Goal: Task Accomplishment & Management: Manage account settings

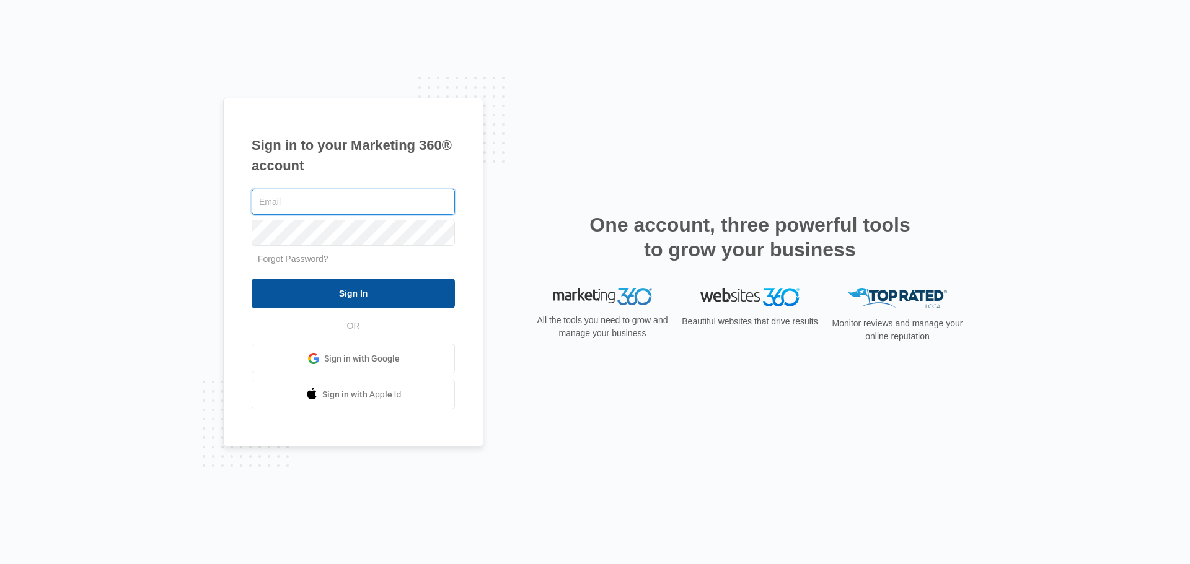
type input "[PERSON_NAME][EMAIL_ADDRESS][DOMAIN_NAME]"
click at [416, 304] on input "Sign In" at bounding box center [353, 294] width 203 height 30
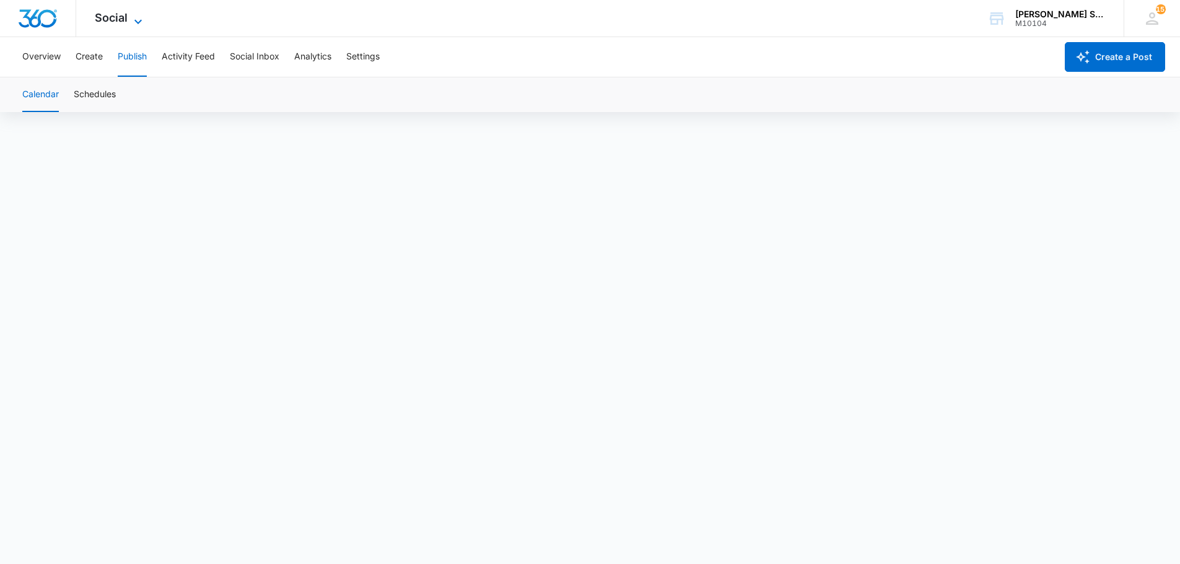
click at [134, 20] on icon at bounding box center [138, 21] width 15 height 15
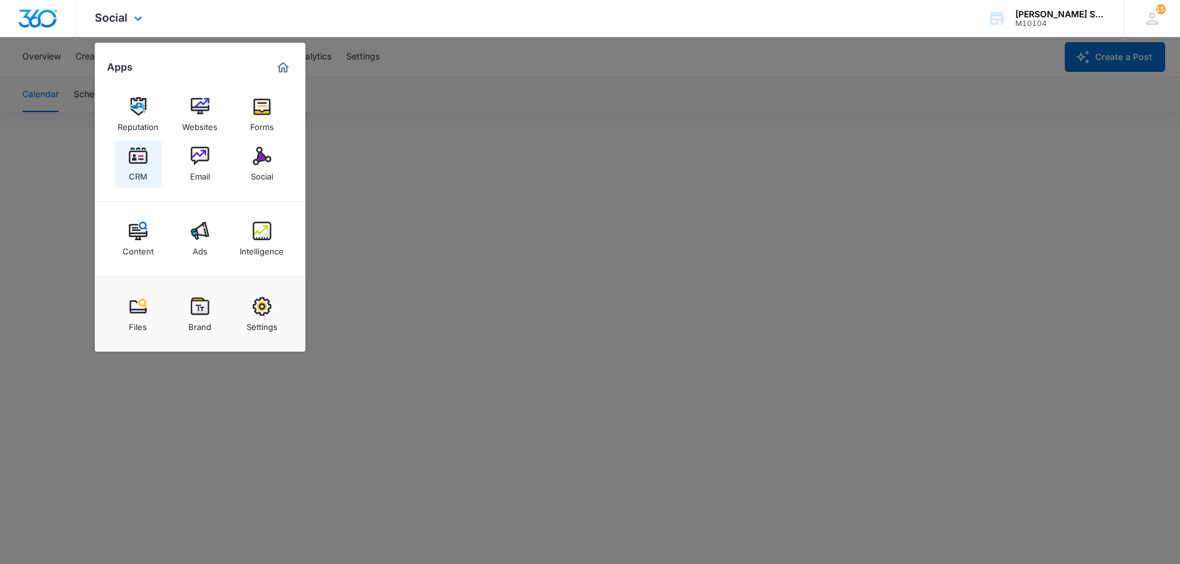
click at [139, 156] on img at bounding box center [138, 156] width 19 height 19
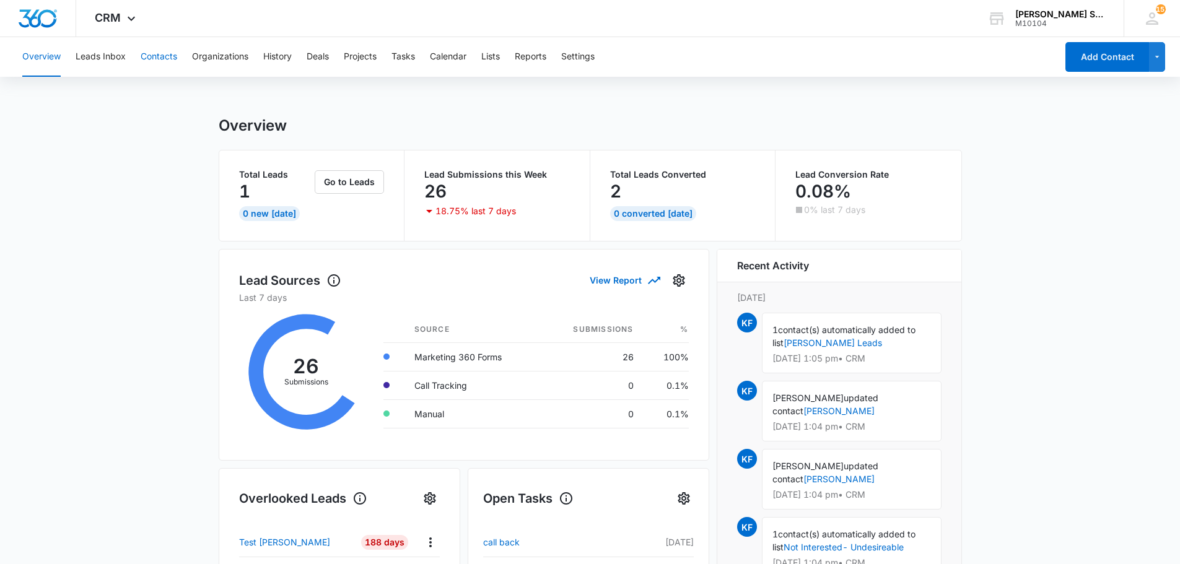
click at [159, 58] on button "Contacts" at bounding box center [159, 57] width 37 height 40
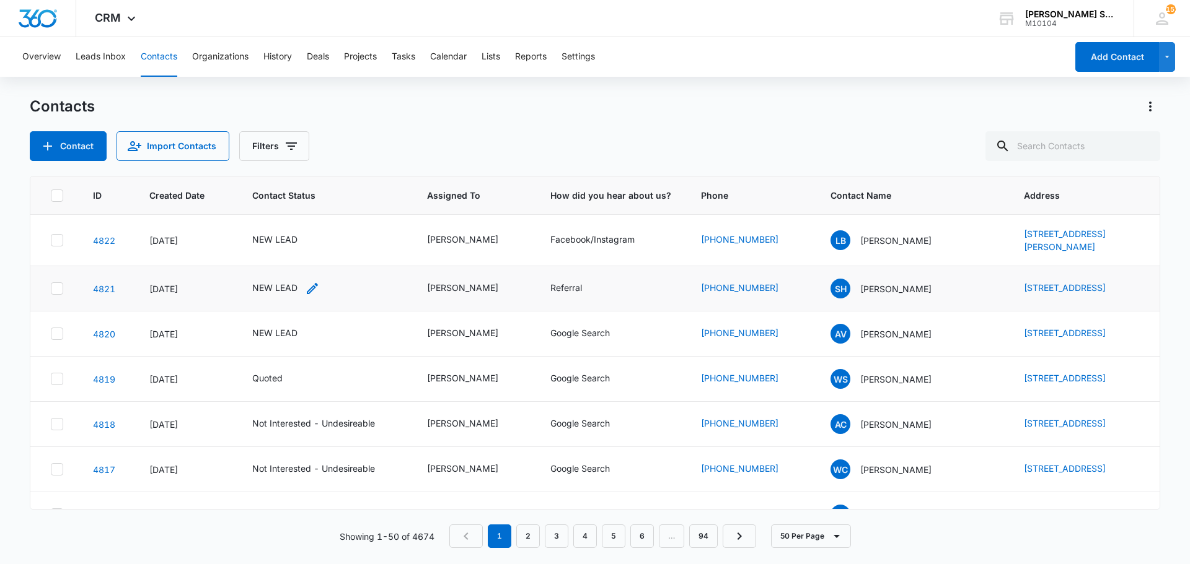
click at [283, 294] on div "NEW LEAD" at bounding box center [274, 287] width 45 height 13
click at [287, 218] on icon "Remove NEW LEAD" at bounding box center [288, 218] width 9 height 9
type input "un"
click at [259, 278] on p "Not Interested - Undesireable" at bounding box center [262, 283] width 36 height 52
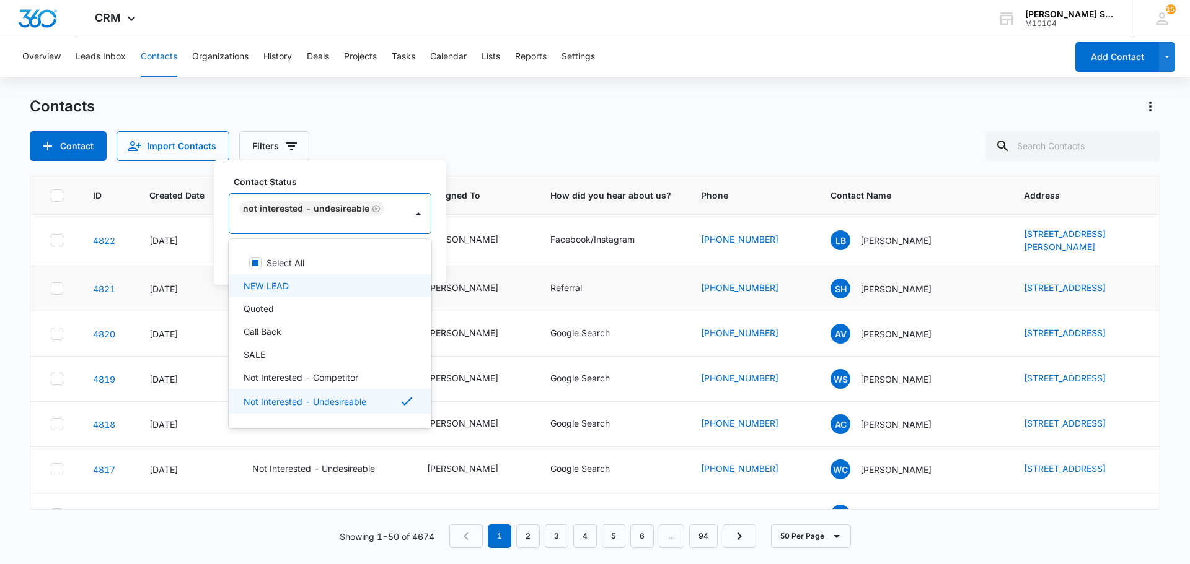
click at [432, 265] on div "Contact Status option Not Interested - Undesireable, selected. 15 results avail…" at bounding box center [330, 222] width 232 height 125
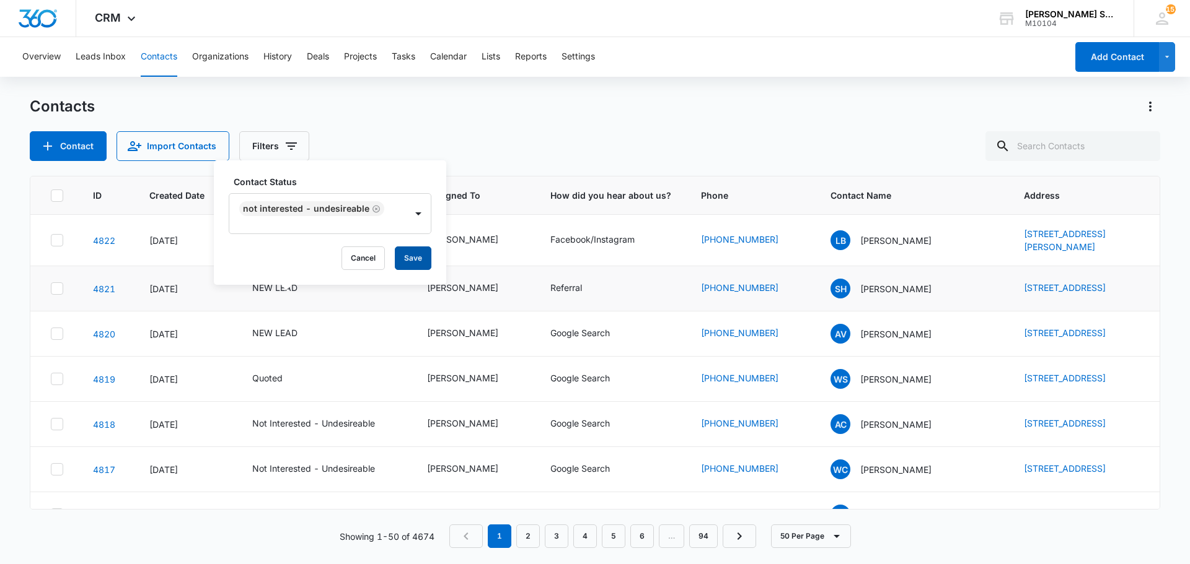
click at [413, 261] on button "Save" at bounding box center [413, 259] width 37 height 24
drag, startPoint x: 971, startPoint y: 339, endPoint x: 1081, endPoint y: 362, distance: 112.8
click at [1081, 357] on tr "4820 Aug 14, 2025 NEW LEAD Kenneth Florman Google Search (630) 234-7759 AV Adam…" at bounding box center [594, 334] width 1129 height 45
copy tr "20818 W Ardmore Cir, Plainfield, IL, 60544"
click at [869, 341] on p "Adam Vollmers" at bounding box center [895, 334] width 71 height 13
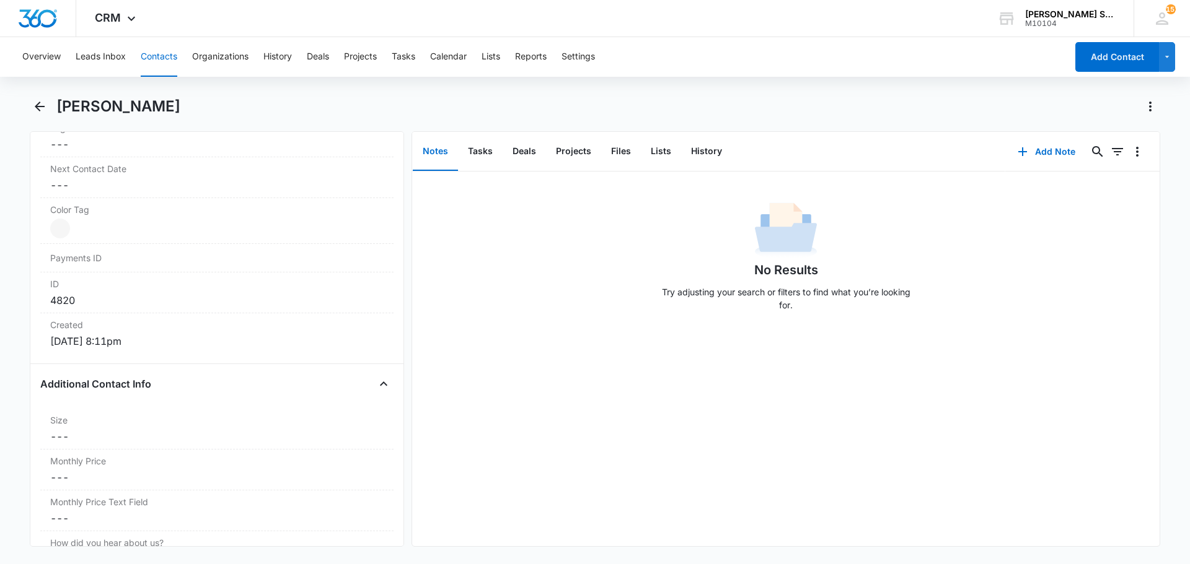
scroll to position [744, 0]
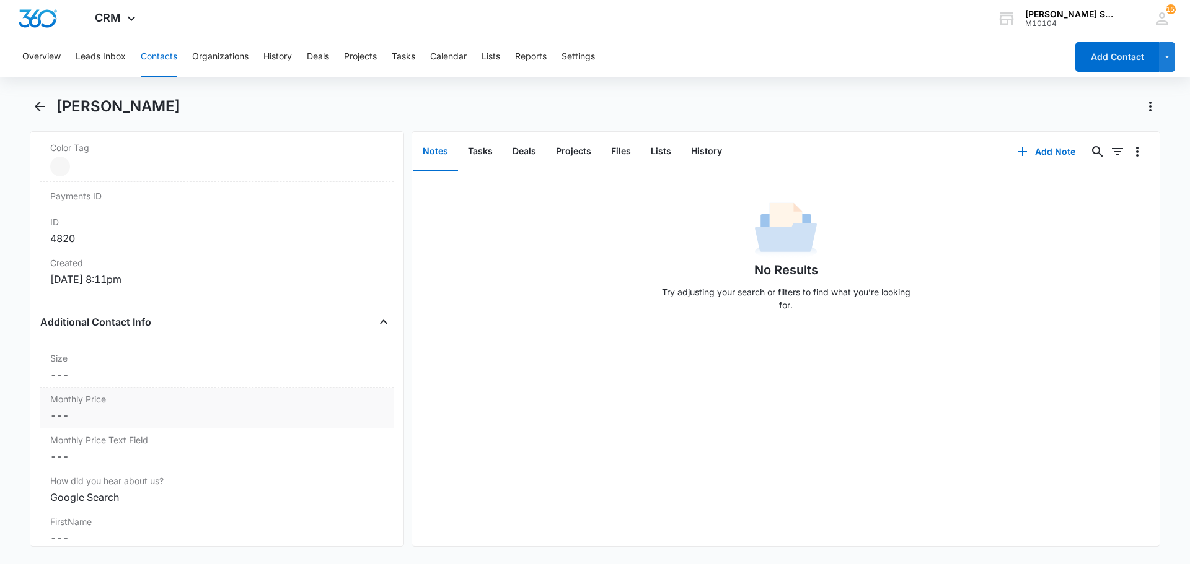
click at [102, 422] on dd "Cancel Save Changes ---" at bounding box center [216, 415] width 333 height 15
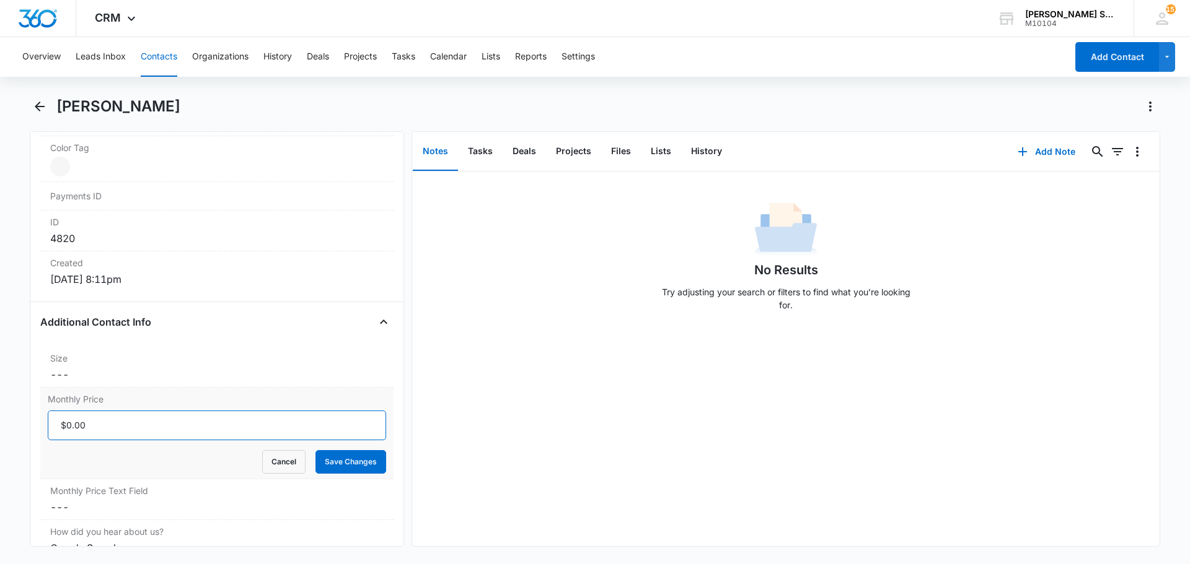
click at [91, 424] on input "Monthly Price" at bounding box center [217, 426] width 338 height 30
type input "$41.40"
click at [315, 450] on button "Save Changes" at bounding box center [350, 462] width 71 height 24
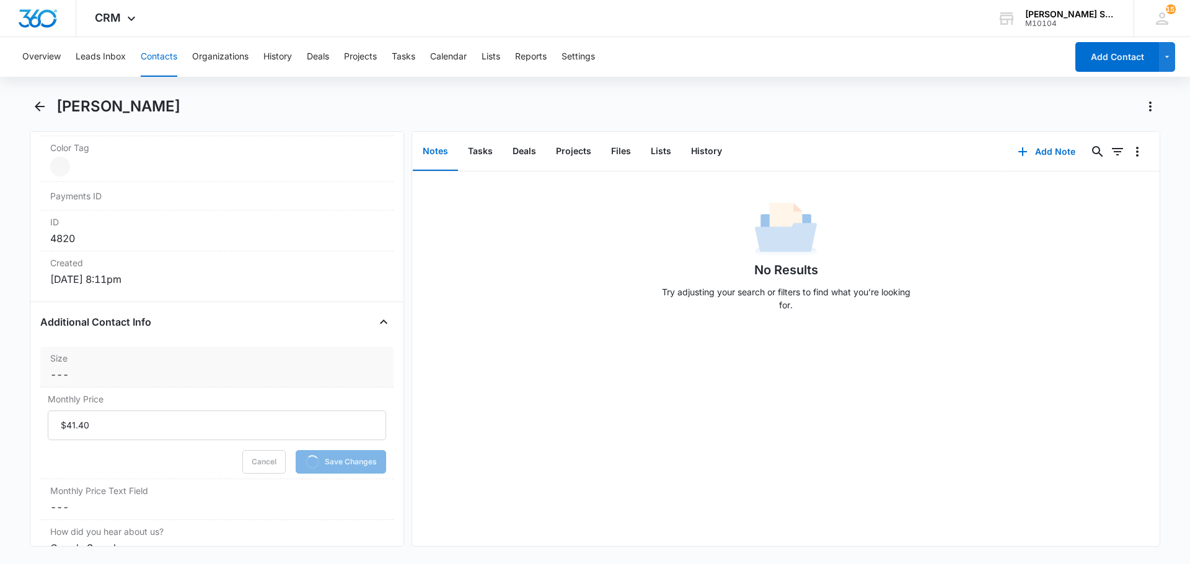
click at [106, 375] on dd "Cancel Save Changes ---" at bounding box center [216, 374] width 333 height 15
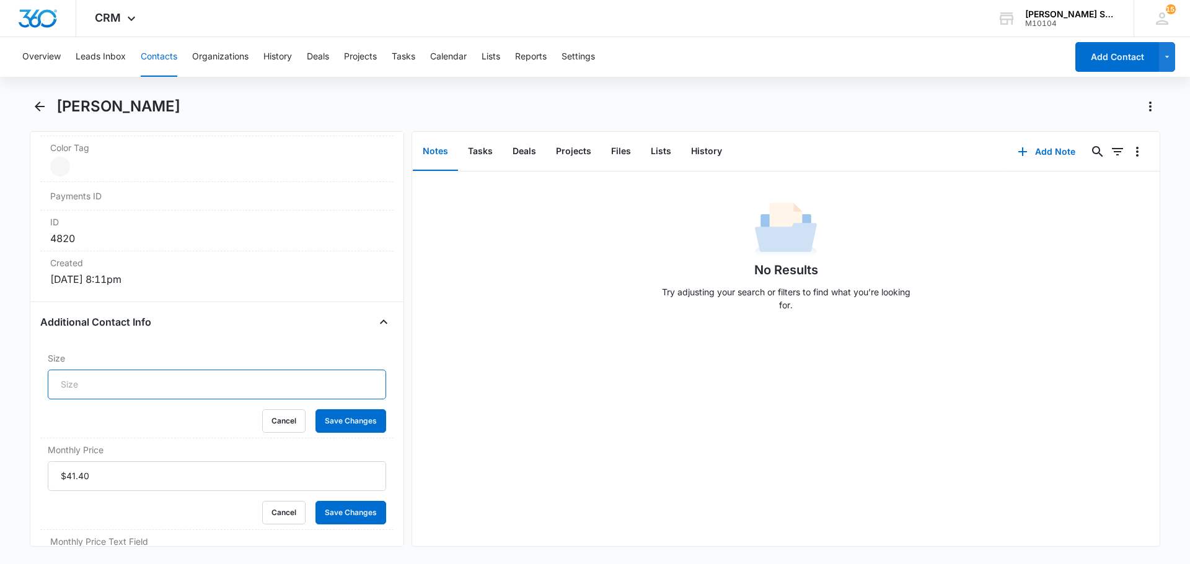
click at [90, 380] on input "Size" at bounding box center [217, 385] width 338 height 30
type input "7"
click at [315, 410] on button "Save Changes" at bounding box center [350, 422] width 71 height 24
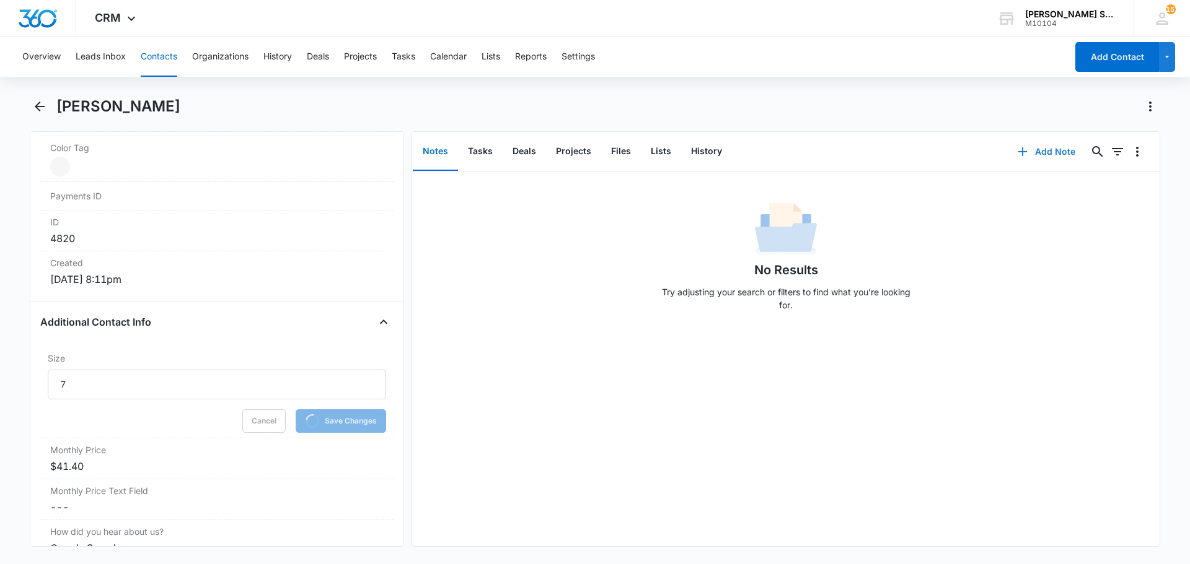
click at [1036, 152] on button "Add Note" at bounding box center [1046, 152] width 82 height 30
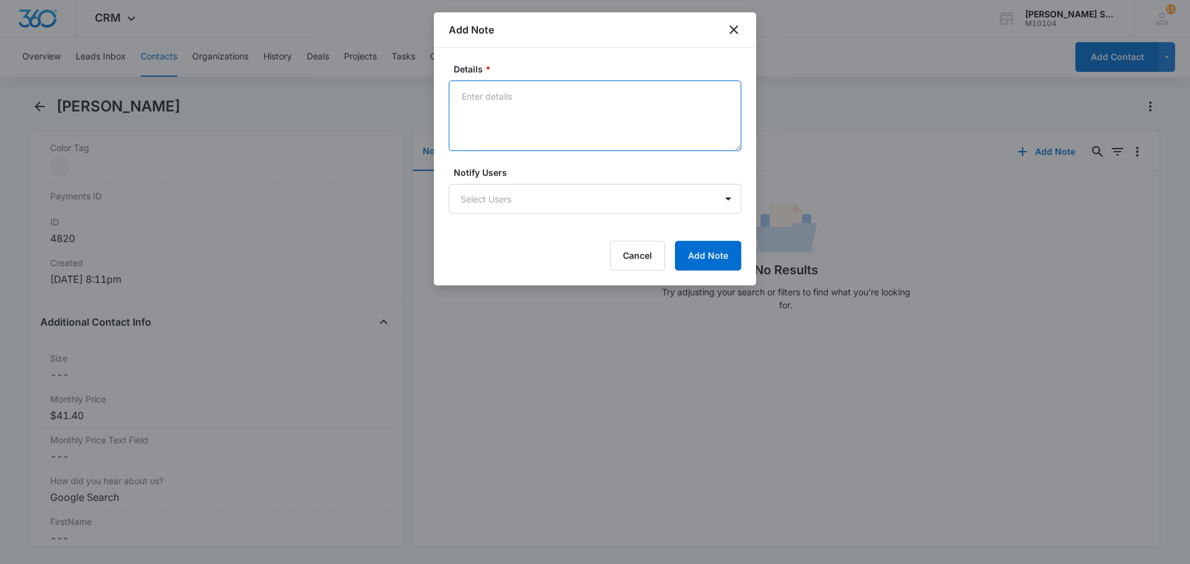
click at [542, 108] on textarea "Details *" at bounding box center [595, 116] width 292 height 71
type textarea "vb3 69"
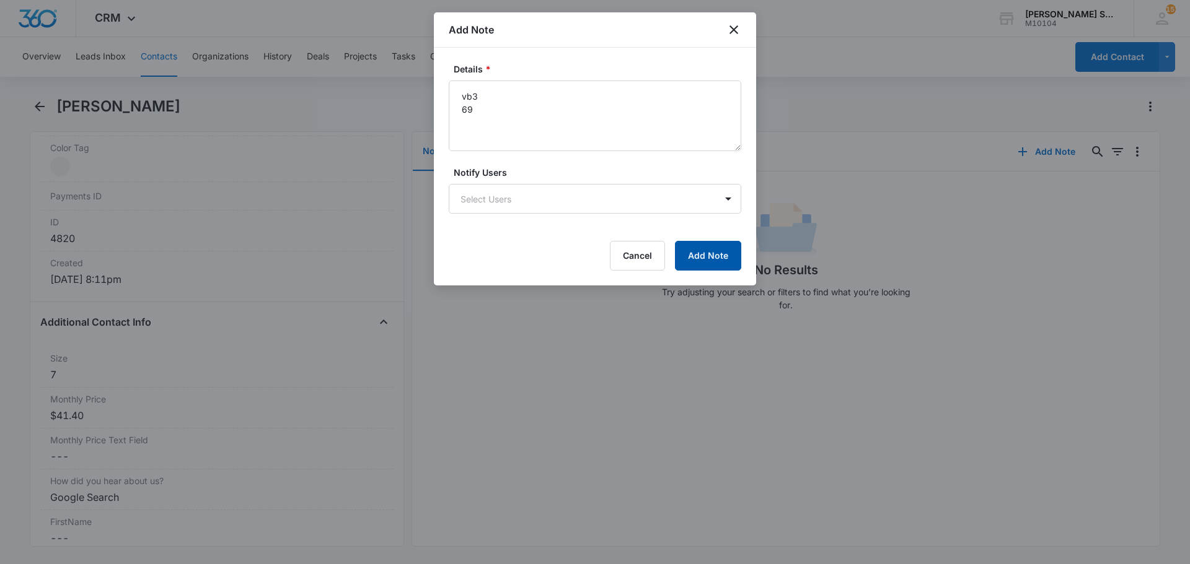
click at [712, 261] on button "Add Note" at bounding box center [708, 256] width 66 height 30
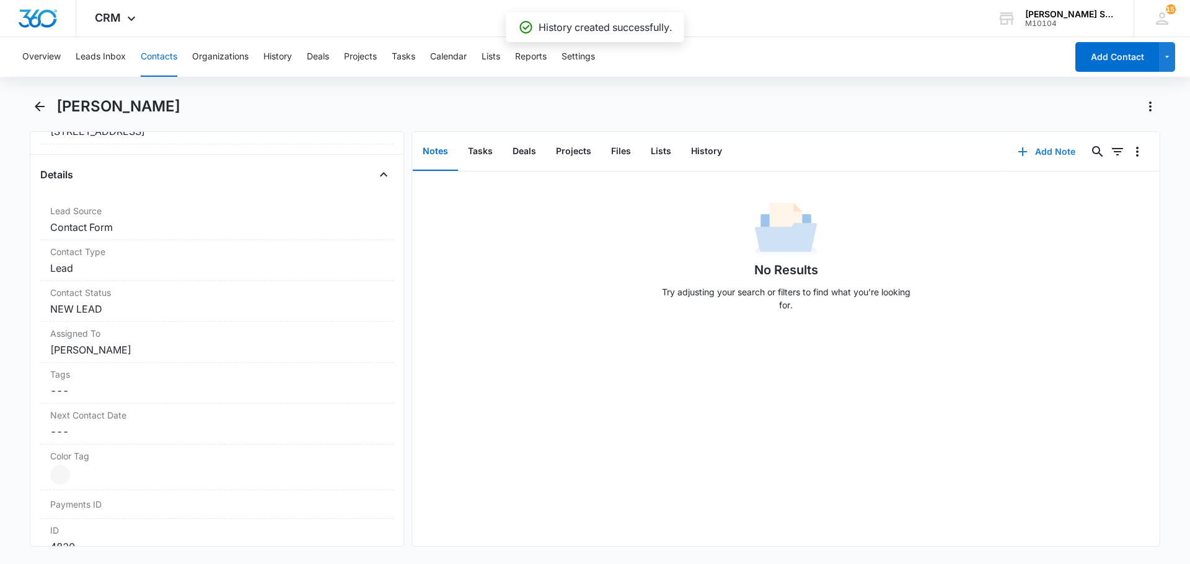
scroll to position [434, 0]
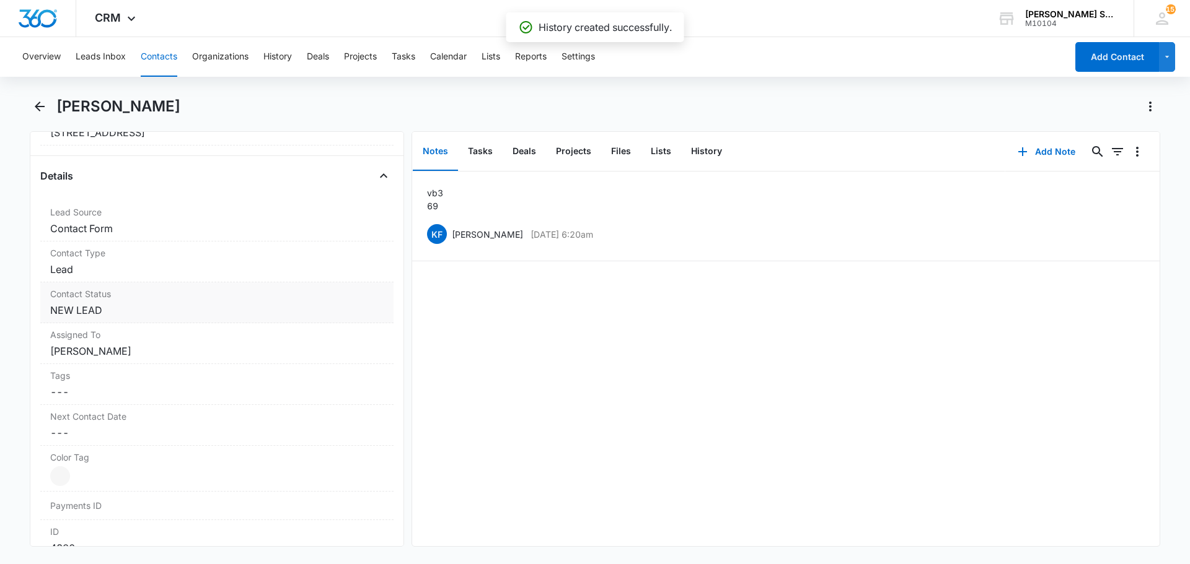
click at [113, 314] on dd "Cancel Save Changes NEW LEAD" at bounding box center [216, 310] width 333 height 15
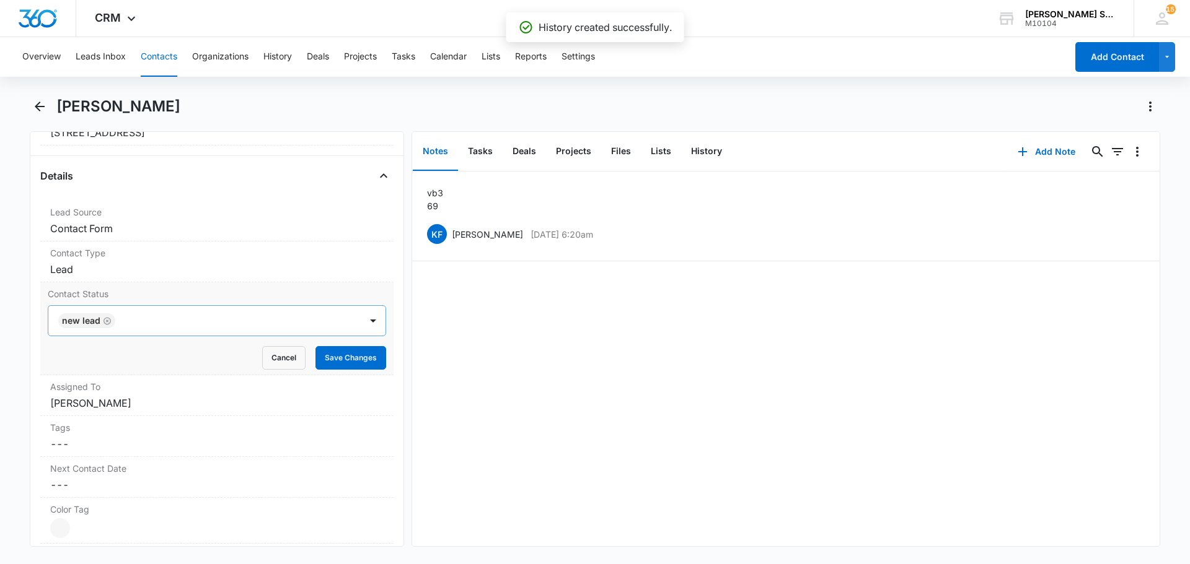
click at [110, 324] on icon "Remove NEW LEAD" at bounding box center [107, 321] width 9 height 9
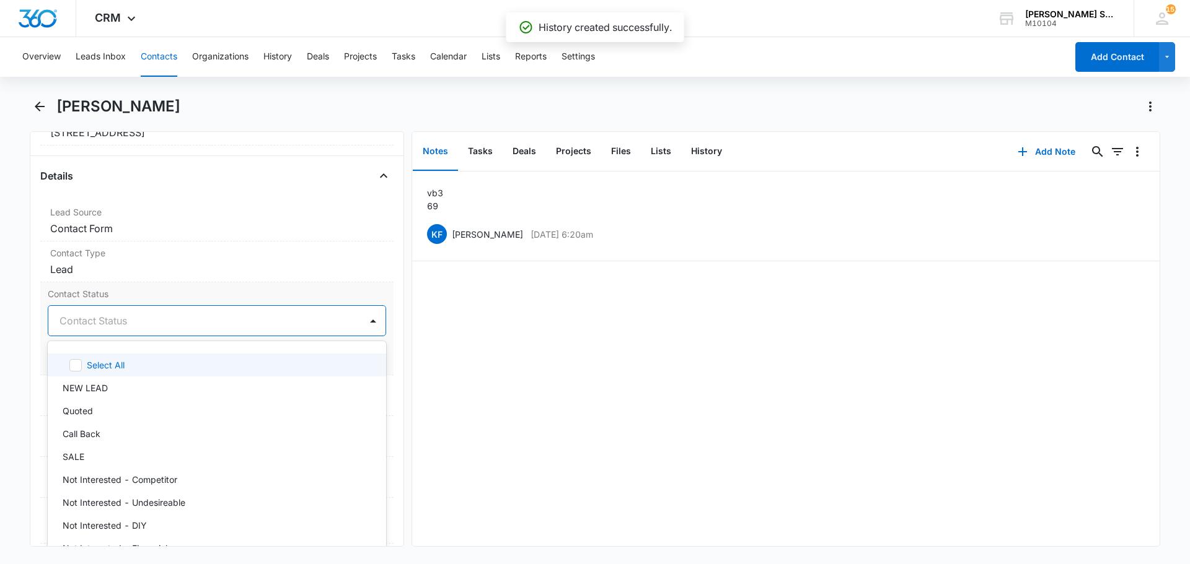
click at [110, 324] on div at bounding box center [201, 320] width 285 height 17
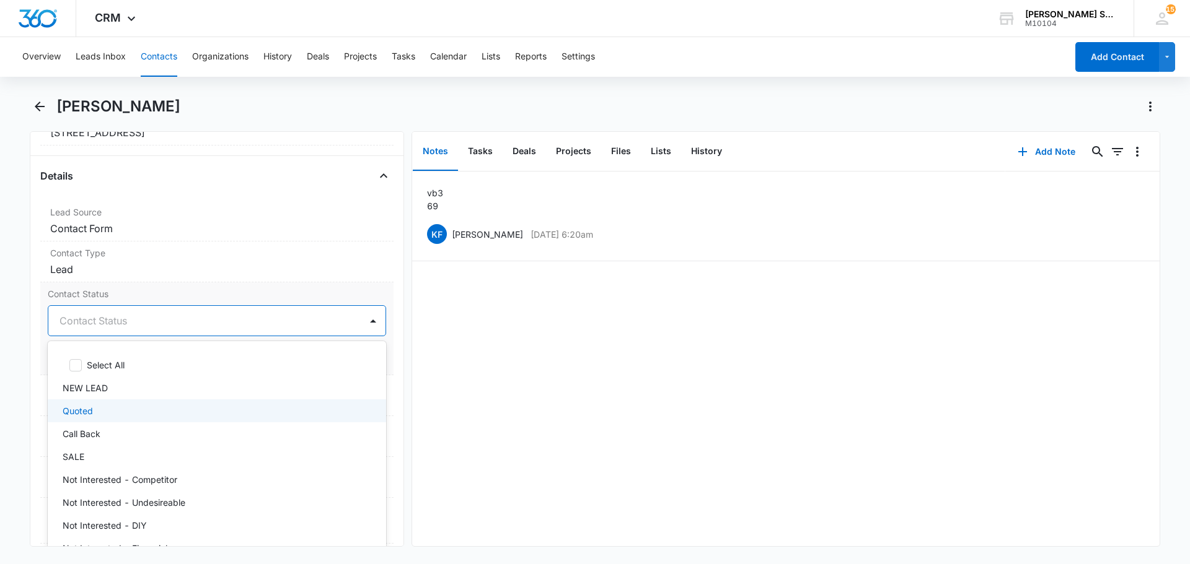
click at [95, 410] on div "Quoted" at bounding box center [216, 411] width 306 height 13
drag, startPoint x: 185, startPoint y: 293, endPoint x: 325, endPoint y: 344, distance: 149.0
click at [187, 294] on label "Contact Status" at bounding box center [217, 293] width 338 height 13
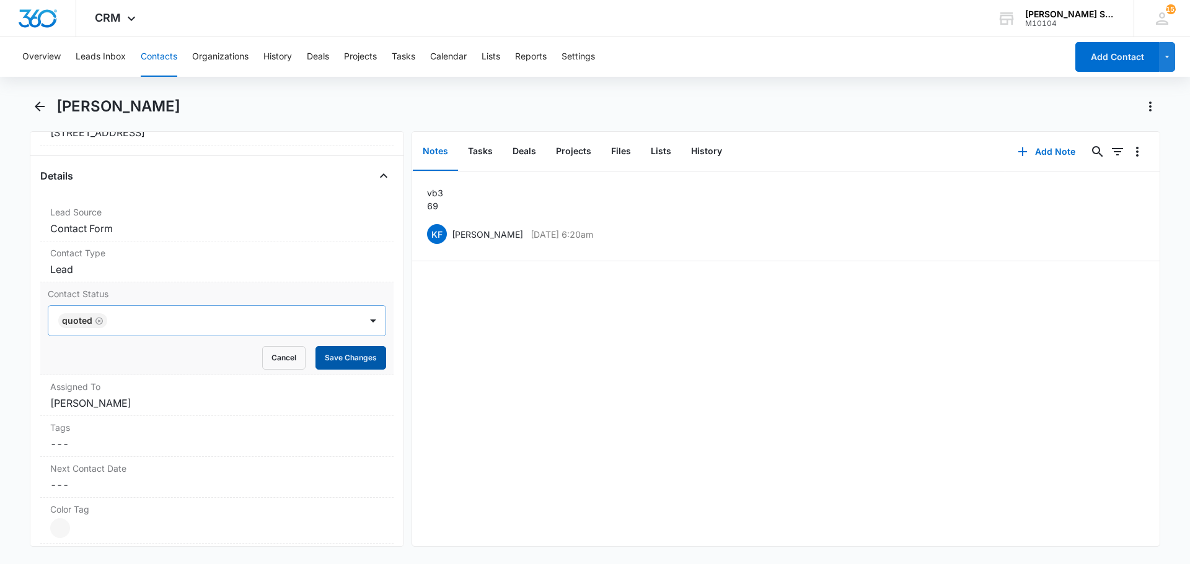
click at [330, 351] on button "Save Changes" at bounding box center [350, 358] width 71 height 24
click at [160, 407] on dd "Cancel Save Changes Kenneth Florman" at bounding box center [216, 403] width 333 height 15
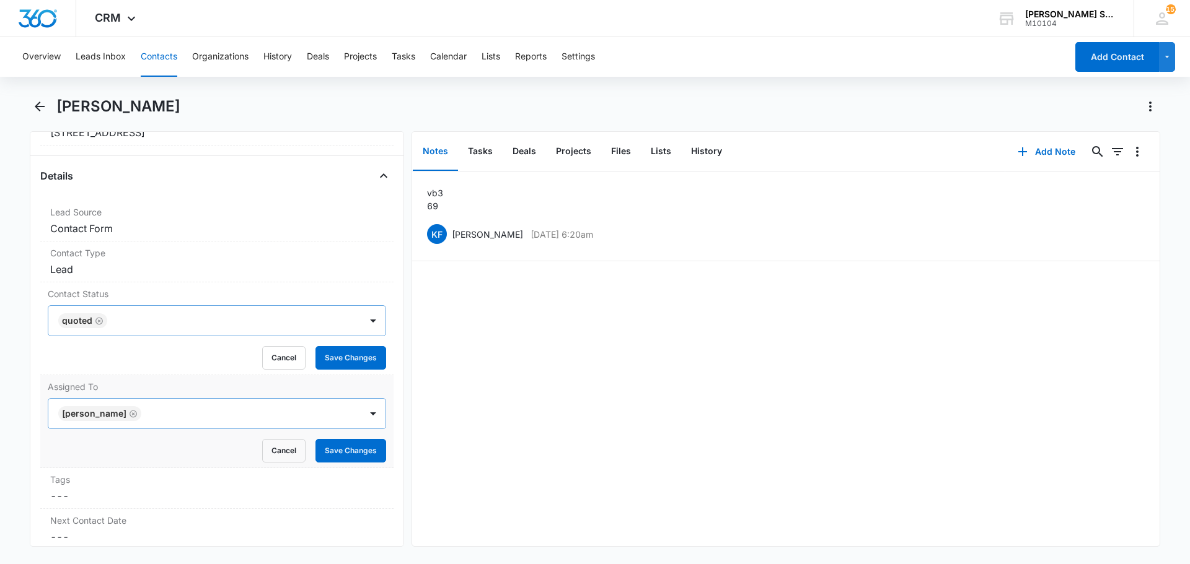
click at [136, 414] on icon "Remove Kenneth Florman" at bounding box center [133, 414] width 9 height 9
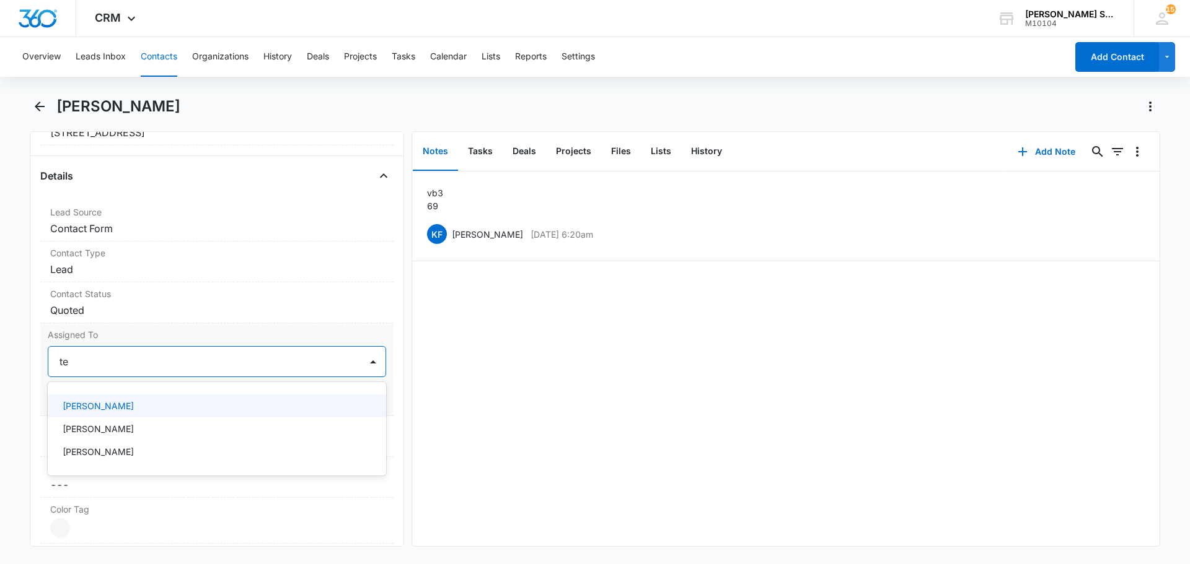
type input "ted"
click at [110, 411] on p "Ted DiMayo" at bounding box center [98, 406] width 71 height 13
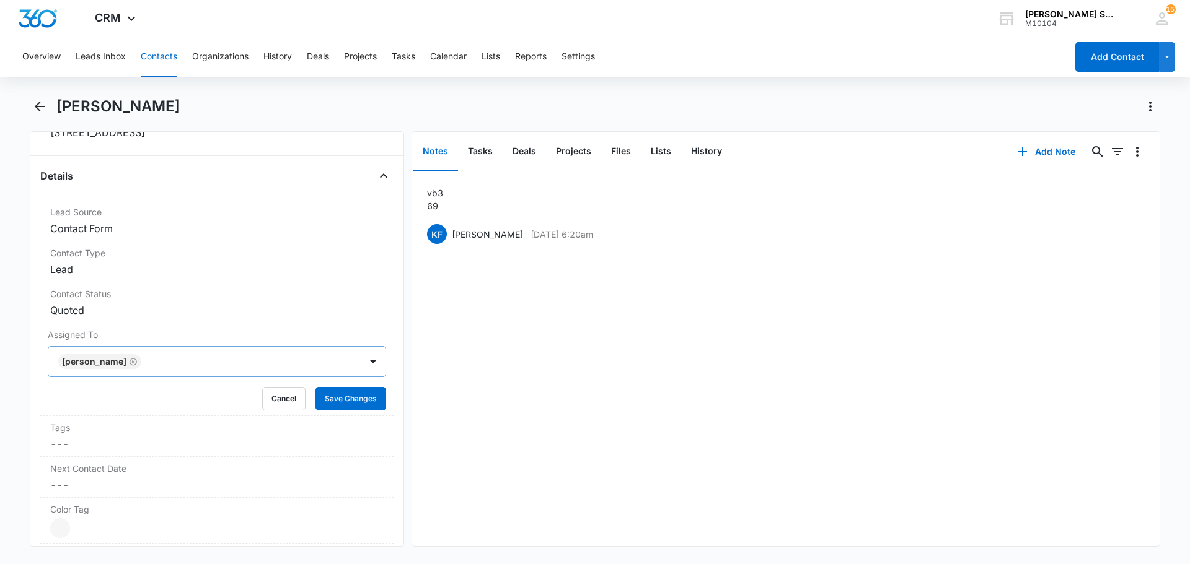
drag, startPoint x: 180, startPoint y: 331, endPoint x: 302, endPoint y: 373, distance: 128.9
click at [184, 332] on label "Assigned To" at bounding box center [217, 334] width 338 height 13
click at [321, 390] on button "Save Changes" at bounding box center [350, 399] width 71 height 24
click at [45, 103] on icon "Back" at bounding box center [39, 106] width 15 height 15
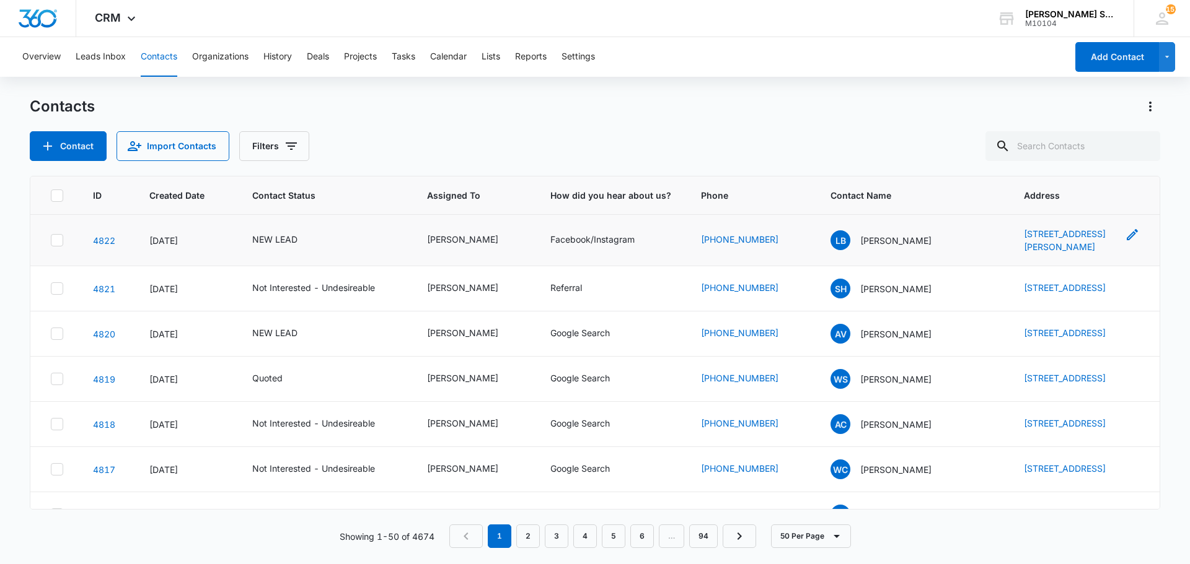
drag, startPoint x: 992, startPoint y: 222, endPoint x: 1077, endPoint y: 253, distance: 90.4
click at [1077, 253] on td "18076 Jason Lane, Lansing, Il, 60438" at bounding box center [1084, 240] width 151 height 51
copy link "18076 Jason Lane, Lansing, Il, 60438"
click at [875, 242] on p "Lamonte Bettes" at bounding box center [895, 240] width 71 height 13
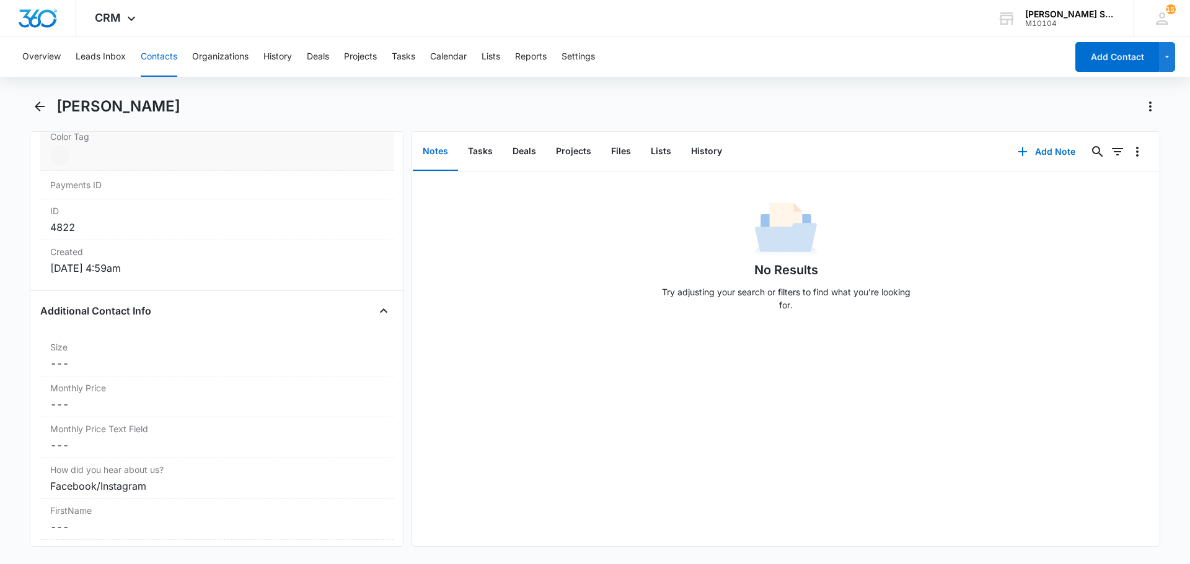
scroll to position [805, 0]
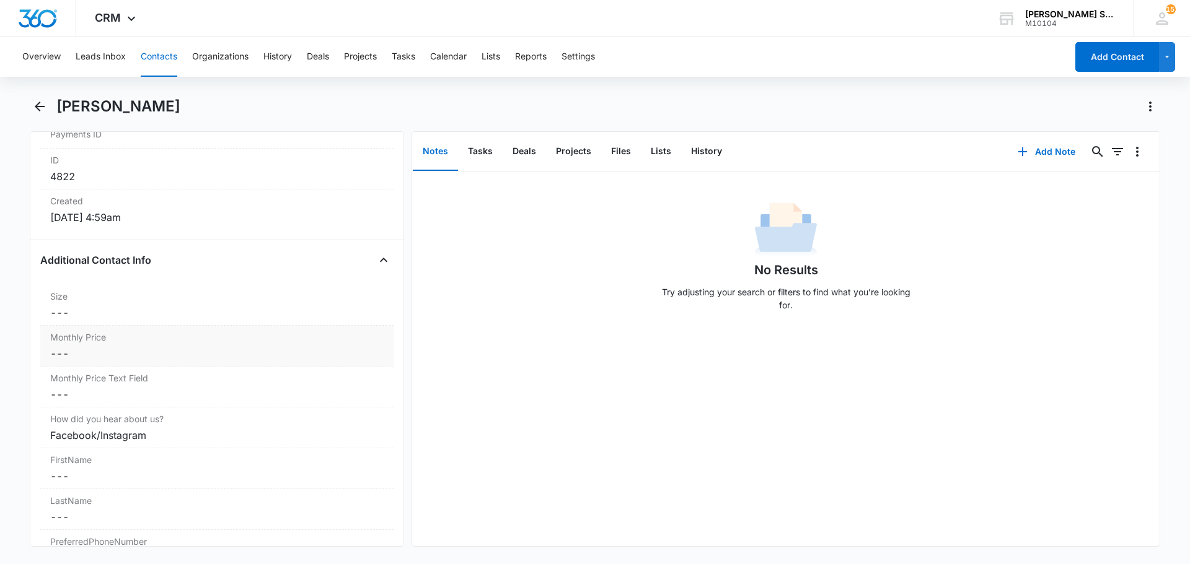
click at [134, 354] on dd "Cancel Save Changes ---" at bounding box center [216, 353] width 333 height 15
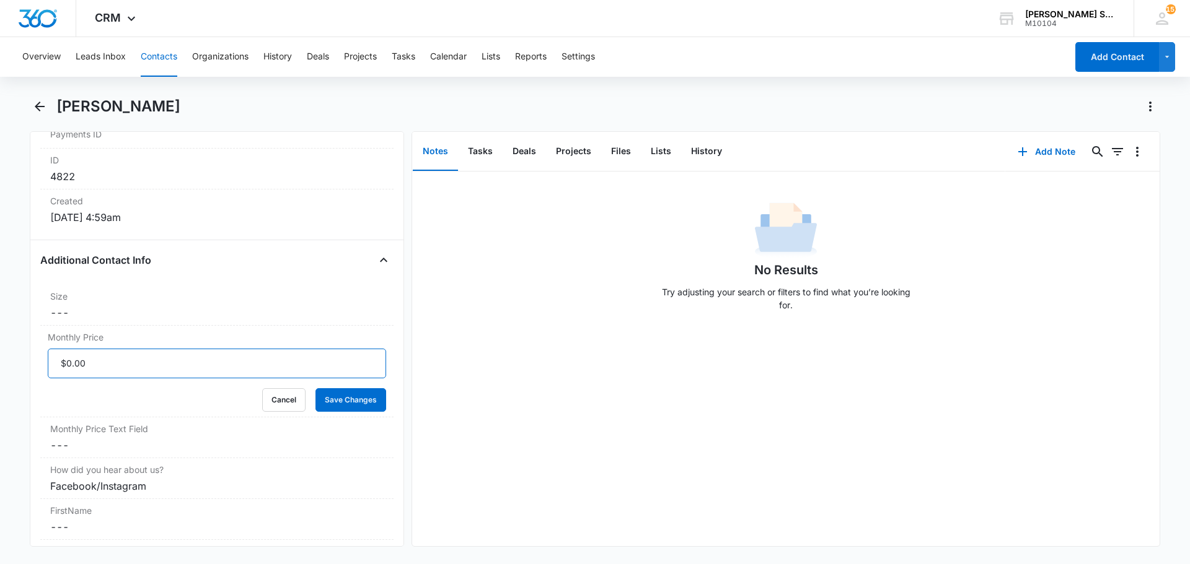
click at [117, 363] on input "Monthly Price" at bounding box center [217, 364] width 338 height 30
type input "$41.40"
click at [315, 388] on button "Save Changes" at bounding box center [350, 400] width 71 height 24
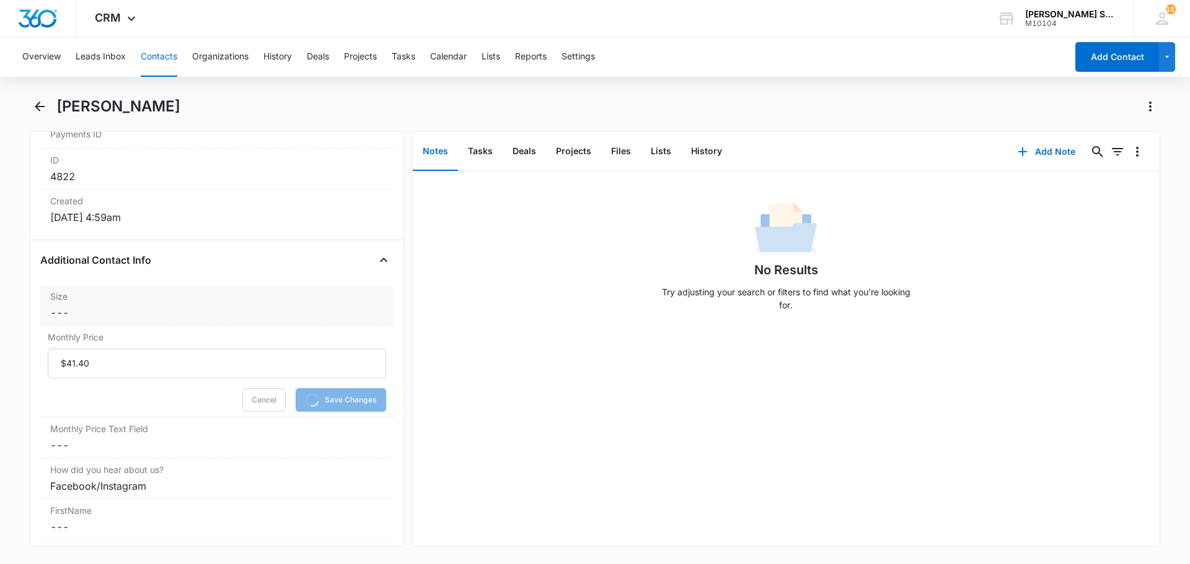
click at [84, 308] on dd "Cancel Save Changes ---" at bounding box center [216, 312] width 333 height 15
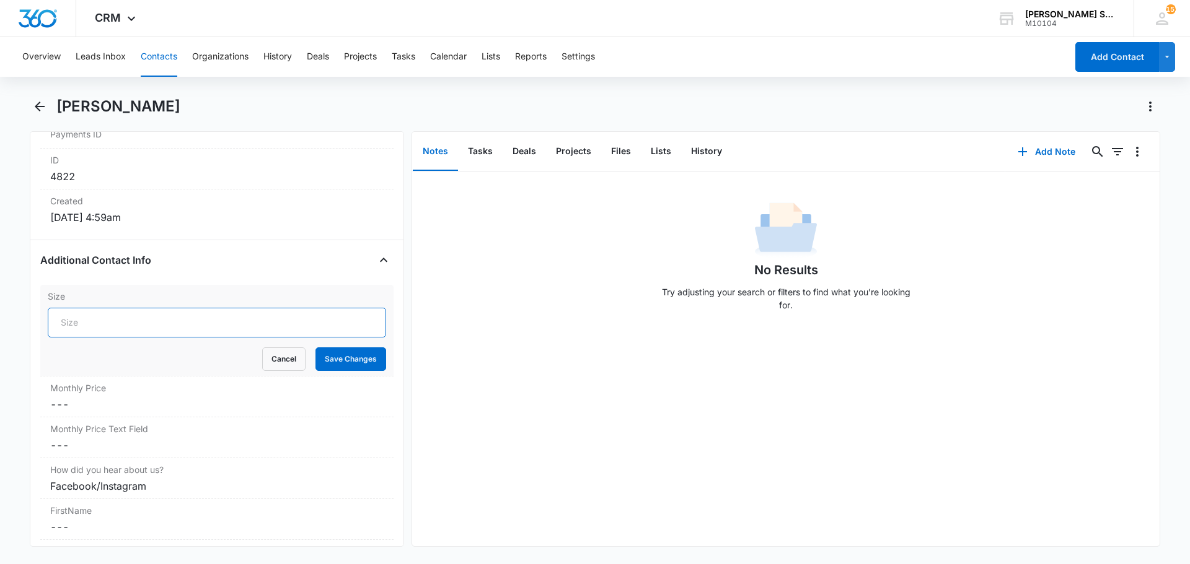
click at [87, 317] on input "Size" at bounding box center [217, 323] width 338 height 30
type input "5"
click at [315, 348] on button "Save Changes" at bounding box center [350, 360] width 71 height 24
click at [1033, 155] on button "Add Note" at bounding box center [1046, 152] width 82 height 30
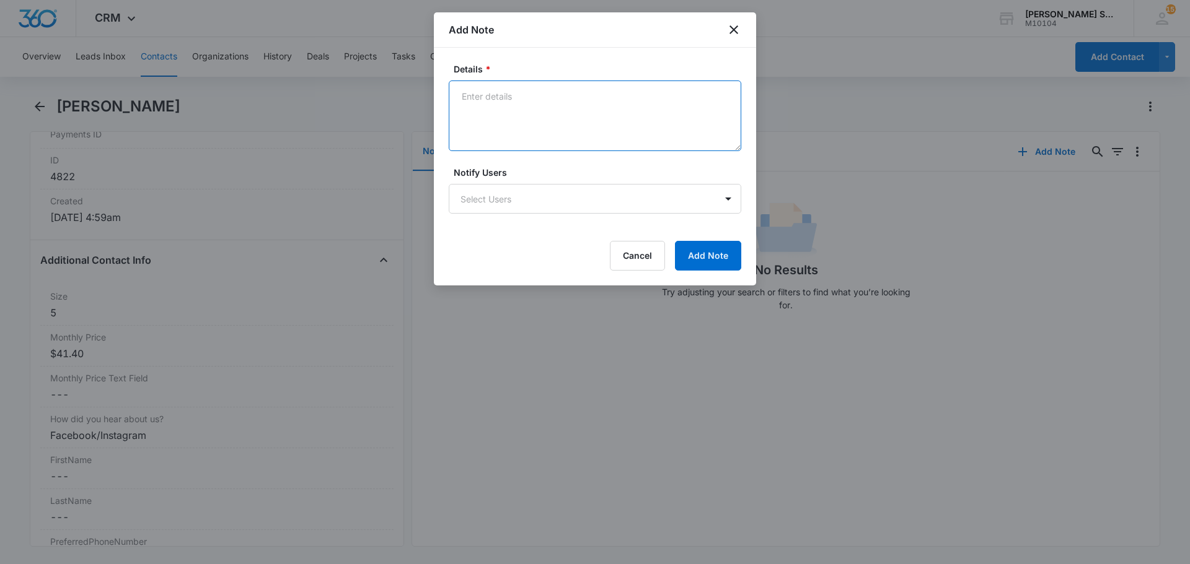
click at [533, 120] on textarea "Details *" at bounding box center [595, 116] width 292 height 71
type textarea "vb3 69"
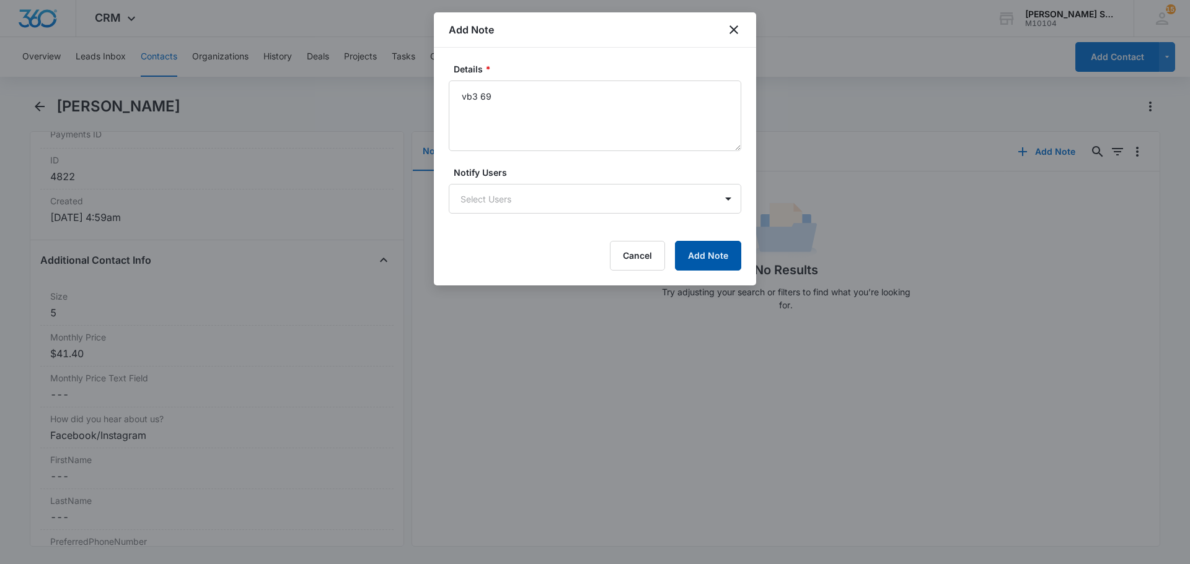
click at [701, 258] on button "Add Note" at bounding box center [708, 256] width 66 height 30
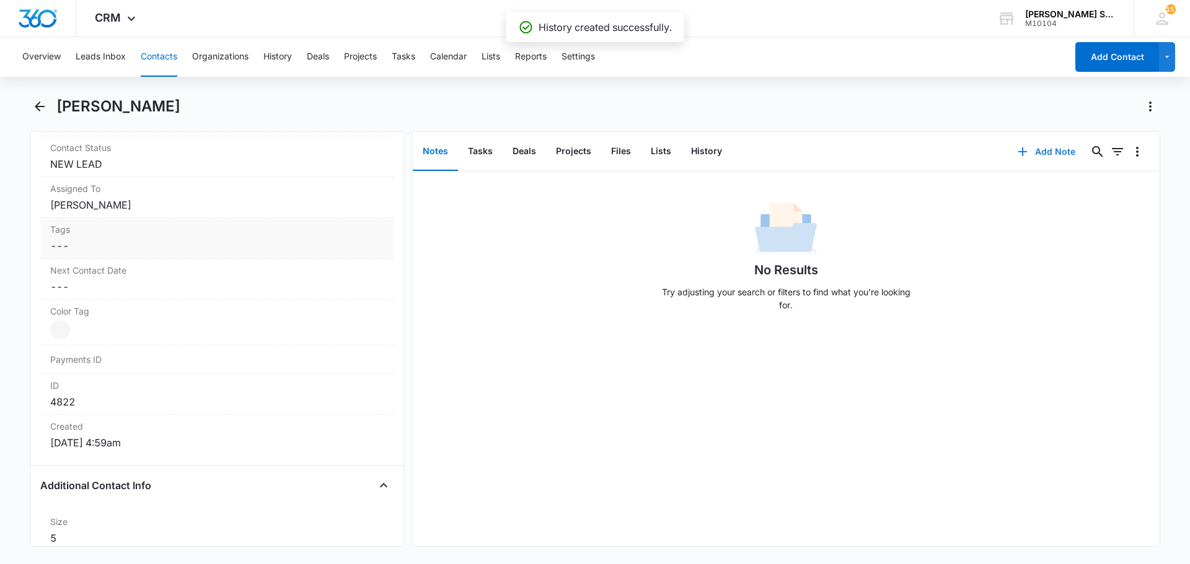
scroll to position [558, 0]
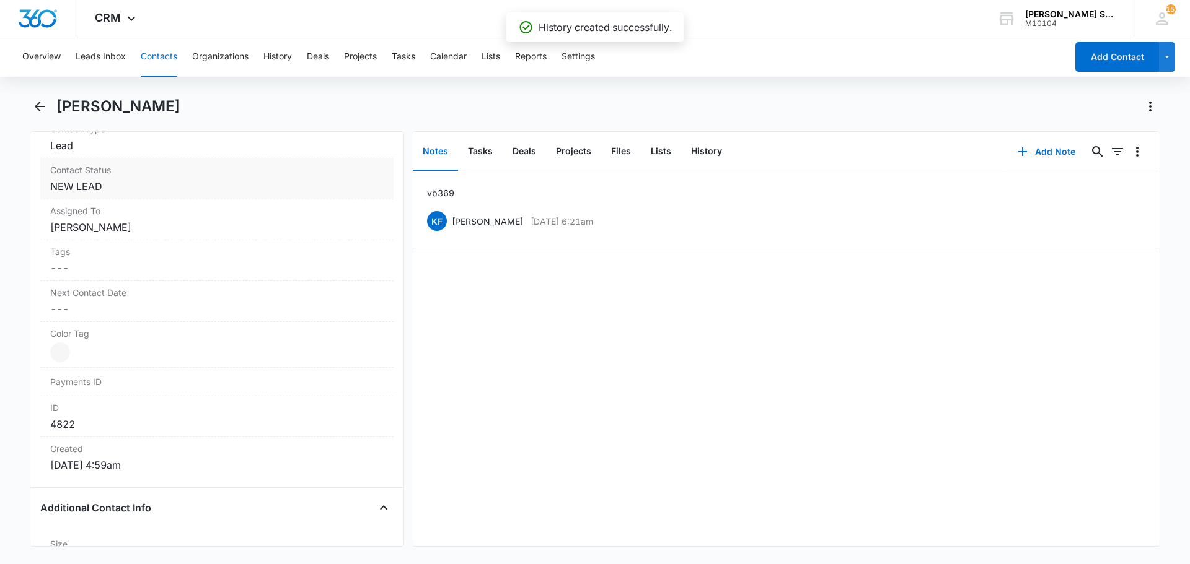
click at [102, 191] on dd "Cancel Save Changes NEW LEAD" at bounding box center [216, 186] width 333 height 15
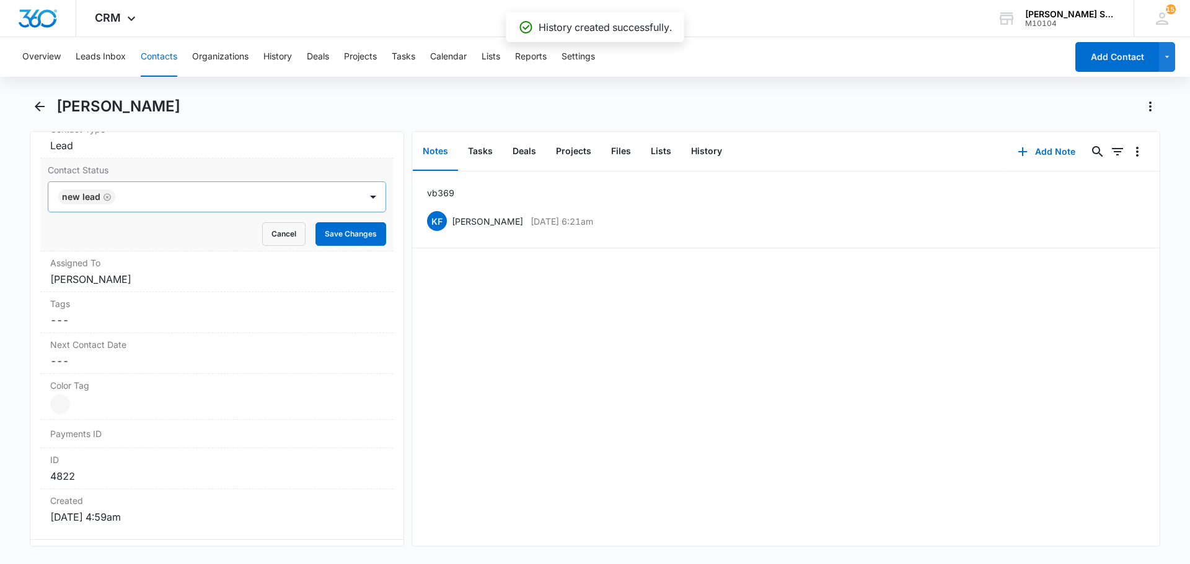
click at [106, 200] on icon "Remove NEW LEAD" at bounding box center [107, 197] width 9 height 9
click at [106, 200] on div at bounding box center [201, 196] width 285 height 17
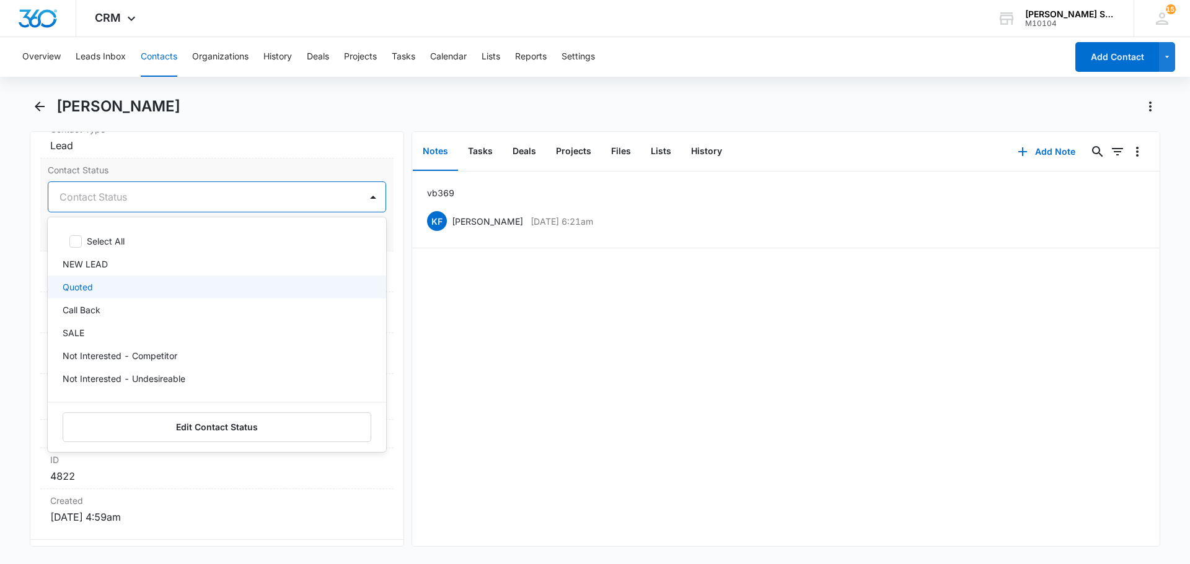
click at [90, 287] on p "Quoted" at bounding box center [78, 287] width 30 height 13
click at [176, 172] on label "Contact Status" at bounding box center [217, 170] width 338 height 13
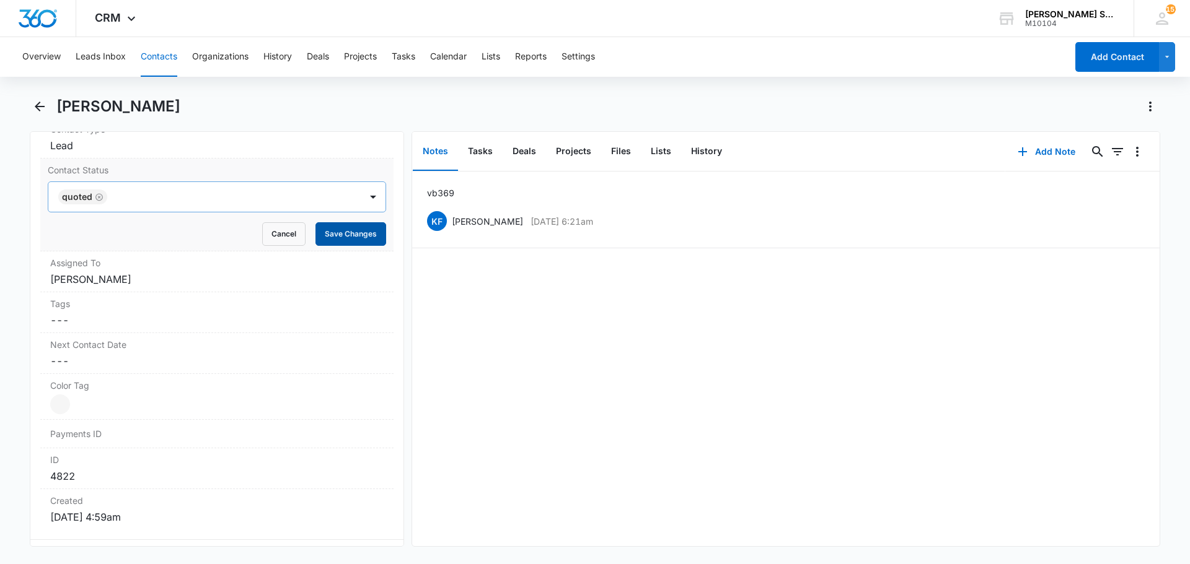
click at [330, 237] on button "Save Changes" at bounding box center [350, 234] width 71 height 24
click at [138, 277] on dd "Cancel Save Changes Kenneth Florman" at bounding box center [216, 279] width 333 height 15
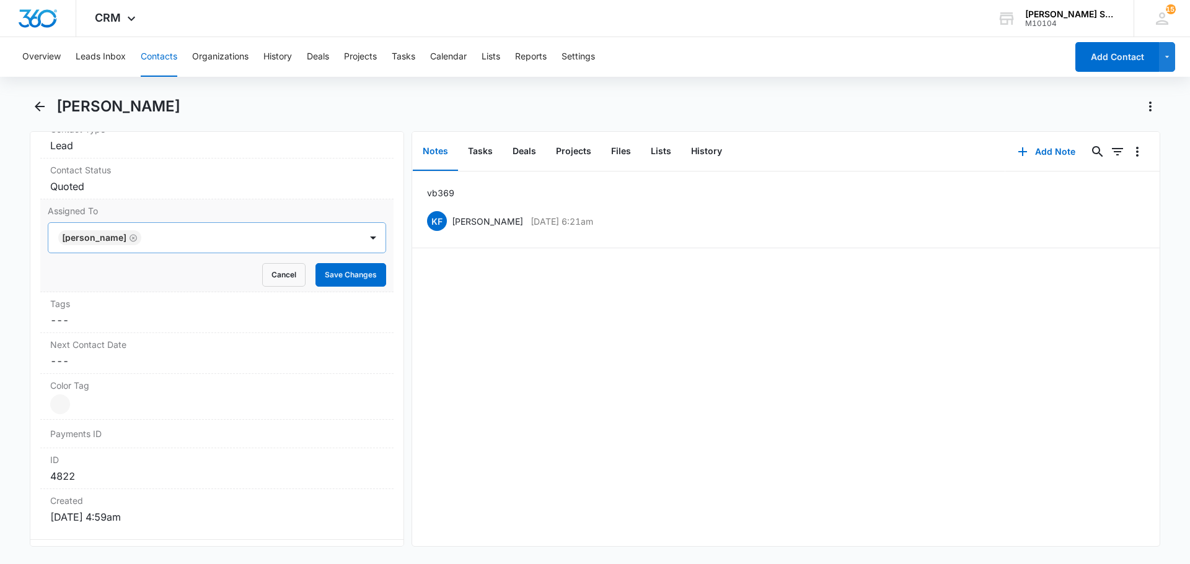
click at [137, 238] on icon "Remove Kenneth Florman" at bounding box center [132, 237] width 7 height 7
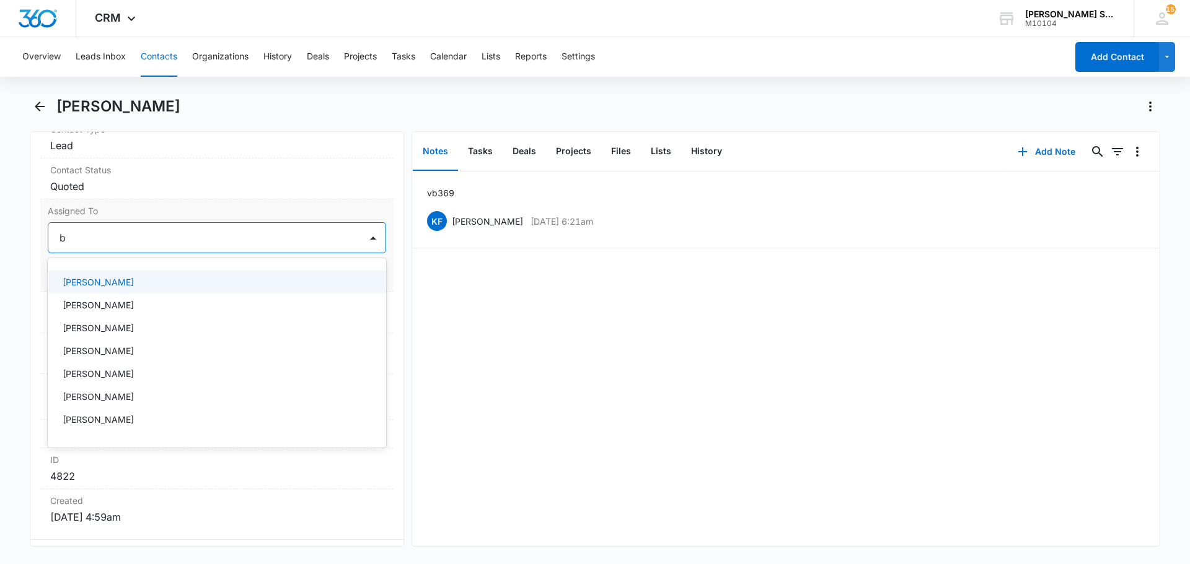
type input "br"
click at [107, 282] on p "Brian Johnston" at bounding box center [98, 282] width 71 height 13
click at [164, 215] on label "Assigned To" at bounding box center [217, 210] width 338 height 13
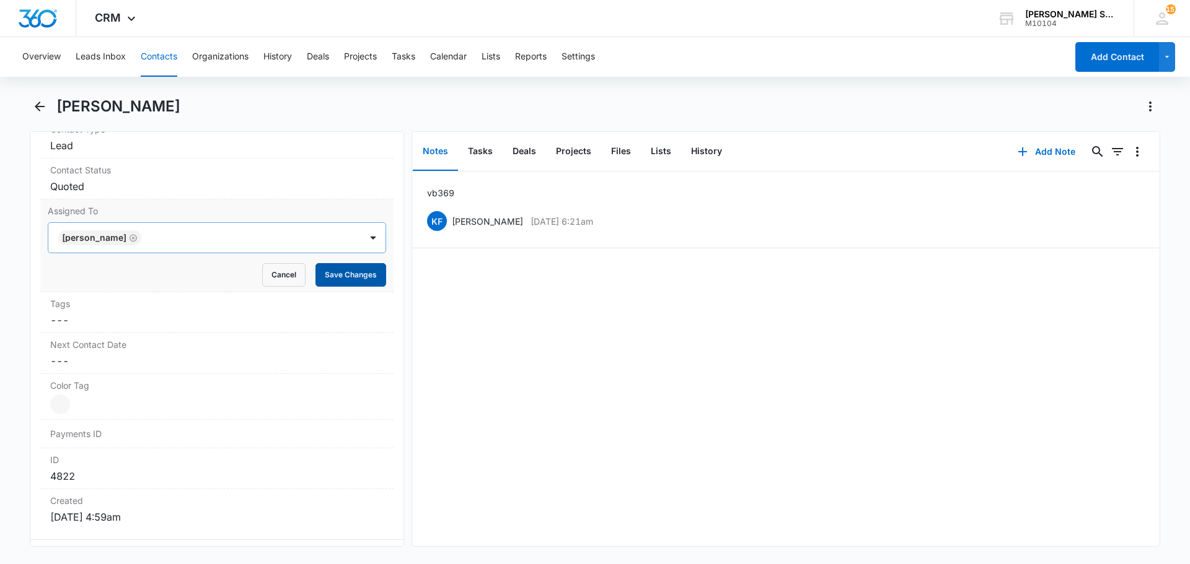
click at [320, 271] on button "Save Changes" at bounding box center [350, 275] width 71 height 24
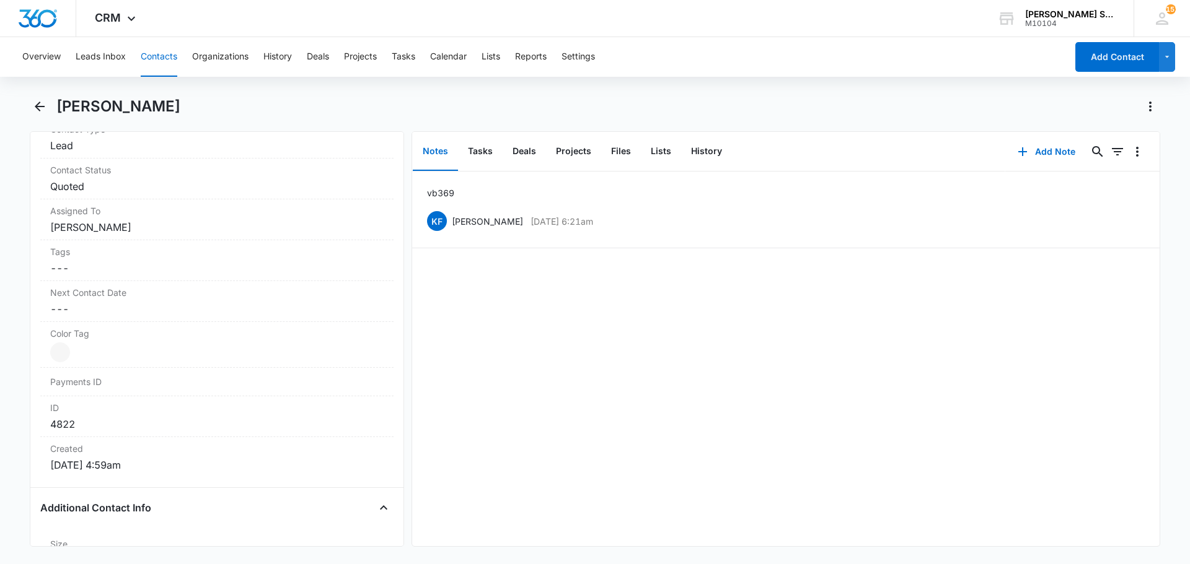
click at [166, 59] on button "Contacts" at bounding box center [159, 57] width 37 height 40
